Goal: Information Seeking & Learning: Find specific fact

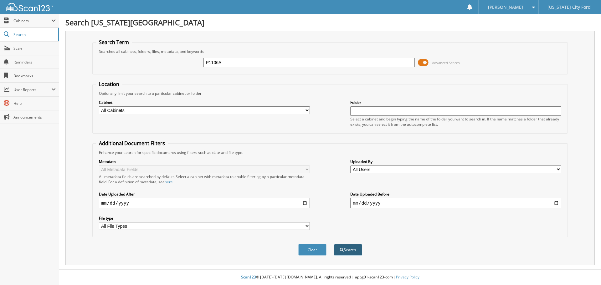
type input "P1106A"
click at [344, 247] on button "Search" at bounding box center [348, 250] width 28 height 12
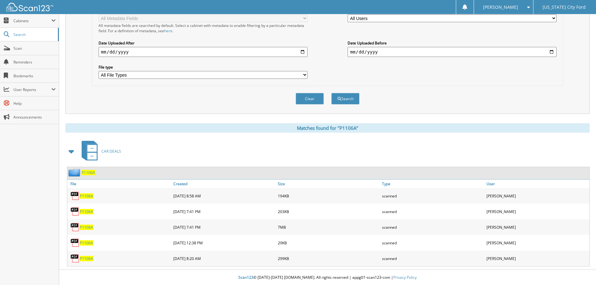
scroll to position [152, 0]
click at [87, 226] on span "P1106A" at bounding box center [86, 226] width 13 height 5
click at [87, 196] on span "P1106A" at bounding box center [86, 195] width 13 height 5
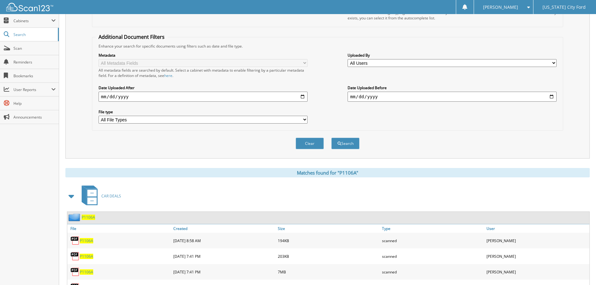
scroll to position [27, 0]
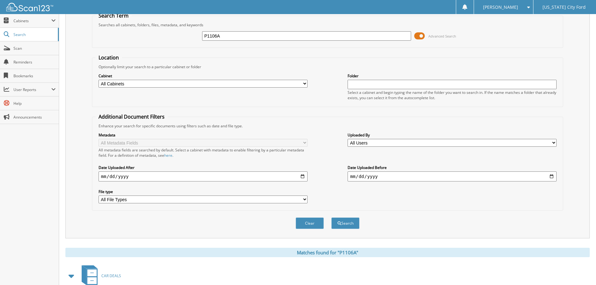
drag, startPoint x: 240, startPoint y: 35, endPoint x: 192, endPoint y: 33, distance: 47.3
click at [192, 33] on div "P1106A Advanced Search" at bounding box center [327, 36] width 464 height 17
type input "P1192Z"
click at [331, 217] on button "Search" at bounding box center [345, 223] width 28 height 12
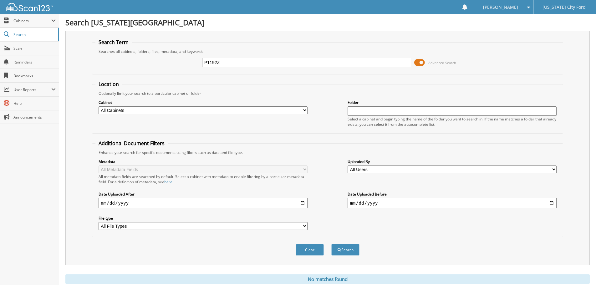
click at [273, 60] on input "P1192Z" at bounding box center [306, 62] width 209 height 9
type input "P1192A"
click at [358, 248] on button "Search" at bounding box center [345, 250] width 28 height 12
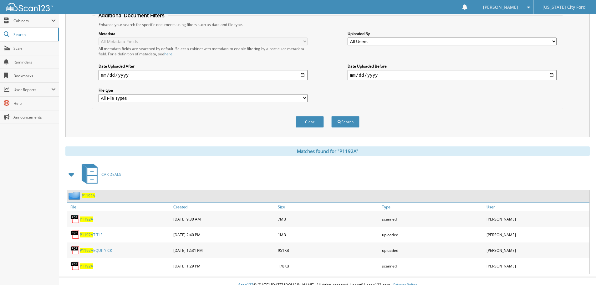
scroll to position [136, 0]
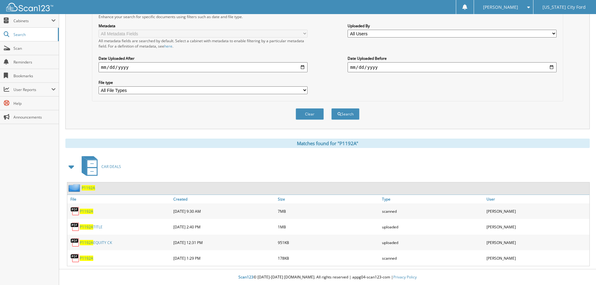
click at [84, 213] on span "P1192A" at bounding box center [86, 211] width 13 height 5
click at [86, 211] on span "P1192A" at bounding box center [86, 211] width 13 height 5
click at [18, 47] on span "Scan" at bounding box center [34, 48] width 42 height 5
